Goal: Communication & Community: Participate in discussion

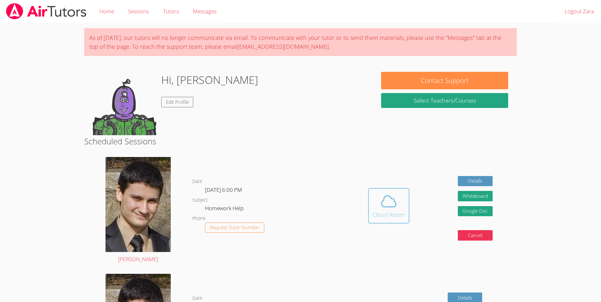
click at [374, 218] on div "Cloud Room" at bounding box center [388, 214] width 32 height 9
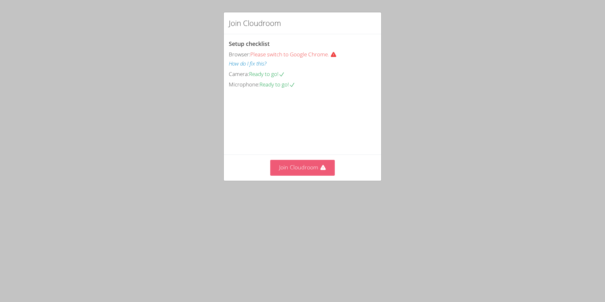
click at [297, 175] on button "Join Cloudroom" at bounding box center [302, 168] width 65 height 16
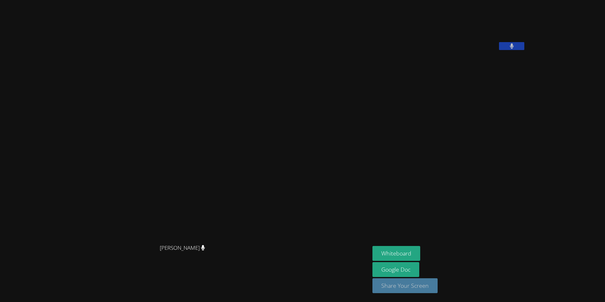
click at [424, 283] on button "Share Your Screen" at bounding box center [405, 285] width 65 height 15
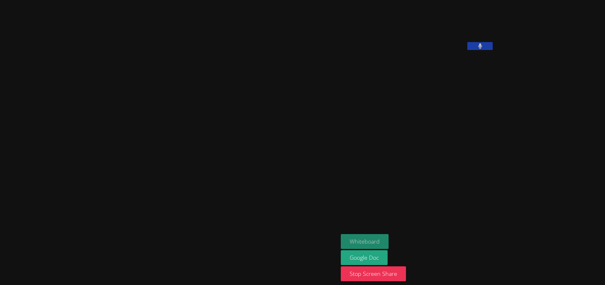
click at [341, 238] on button "Whiteboard" at bounding box center [365, 241] width 48 height 15
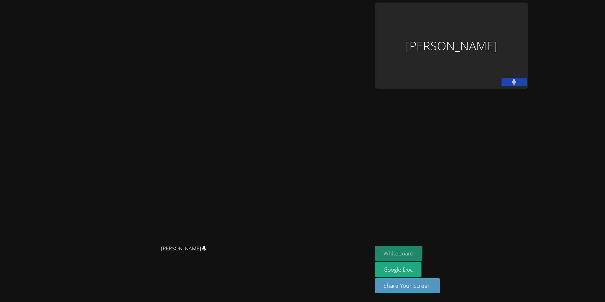
click at [423, 252] on button "Whiteboard" at bounding box center [399, 253] width 48 height 15
